Goal: Transaction & Acquisition: Purchase product/service

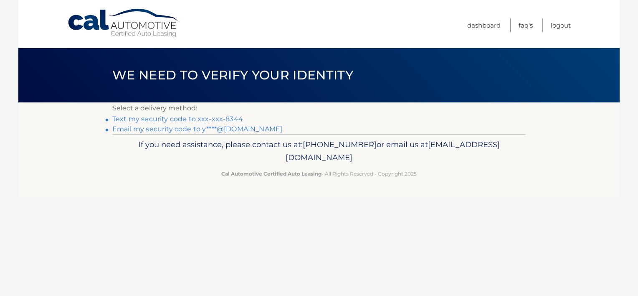
click at [167, 120] on link "Text my security code to xxx-xxx-8344" at bounding box center [177, 119] width 131 height 8
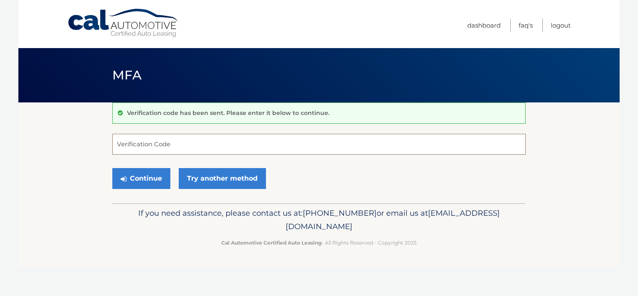
click at [270, 146] on input "Verification Code" at bounding box center [319, 144] width 414 height 21
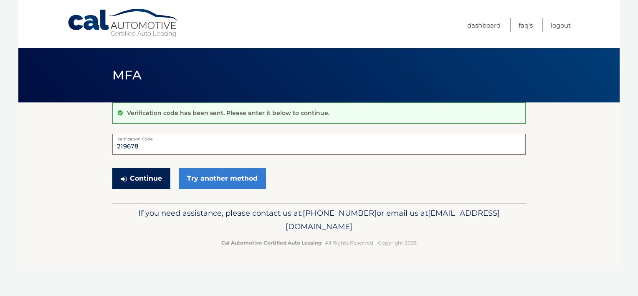
type input "219678"
click at [155, 175] on button "Continue" at bounding box center [141, 178] width 58 height 21
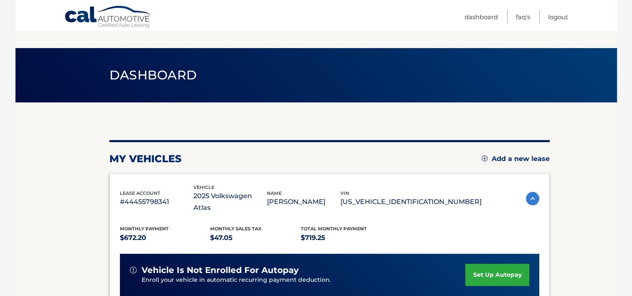
scroll to position [125, 0]
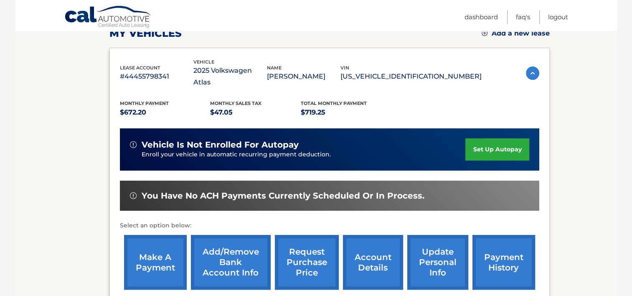
click at [159, 257] on link "make a payment" at bounding box center [155, 262] width 63 height 55
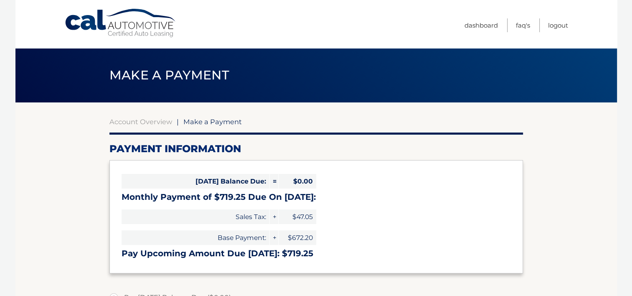
select select "ZjQzNGQyMjAtZWVlYS00Y2U0LWJlZDQtZGFjZmUzMWNkNWJh"
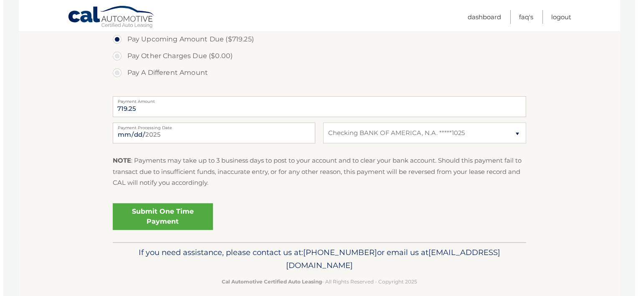
scroll to position [292, 0]
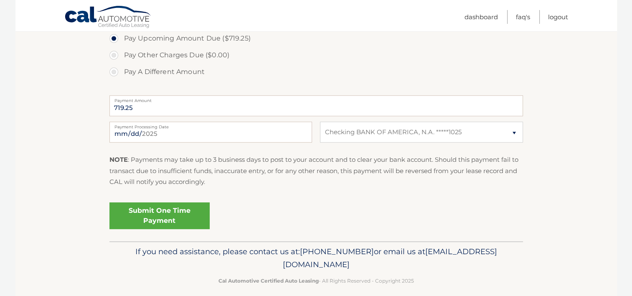
click at [179, 217] on link "Submit One Time Payment" at bounding box center [159, 215] width 100 height 27
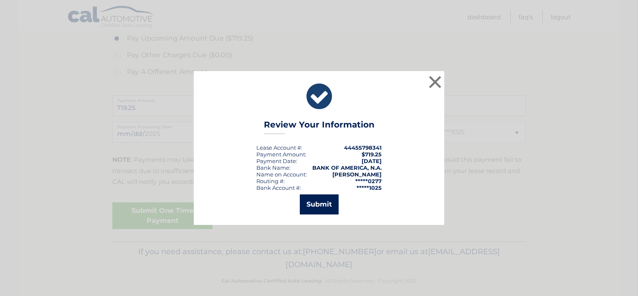
click at [332, 204] on button "Submit" at bounding box center [319, 204] width 39 height 20
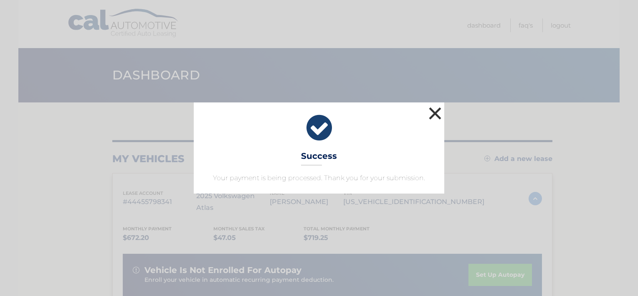
click at [435, 114] on button "×" at bounding box center [435, 113] width 17 height 17
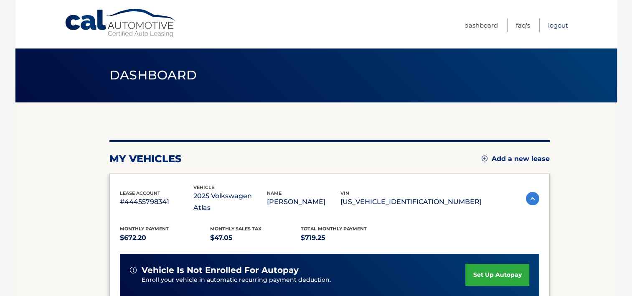
click at [565, 26] on link "Logout" at bounding box center [558, 25] width 20 height 14
